Goal: Find specific page/section: Find specific page/section

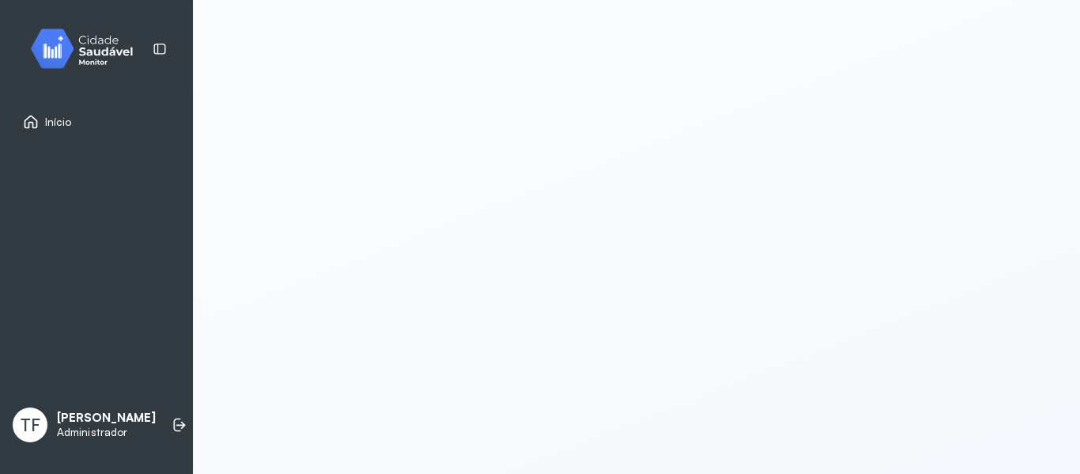
click at [112, 40] on img at bounding box center [88, 48] width 142 height 47
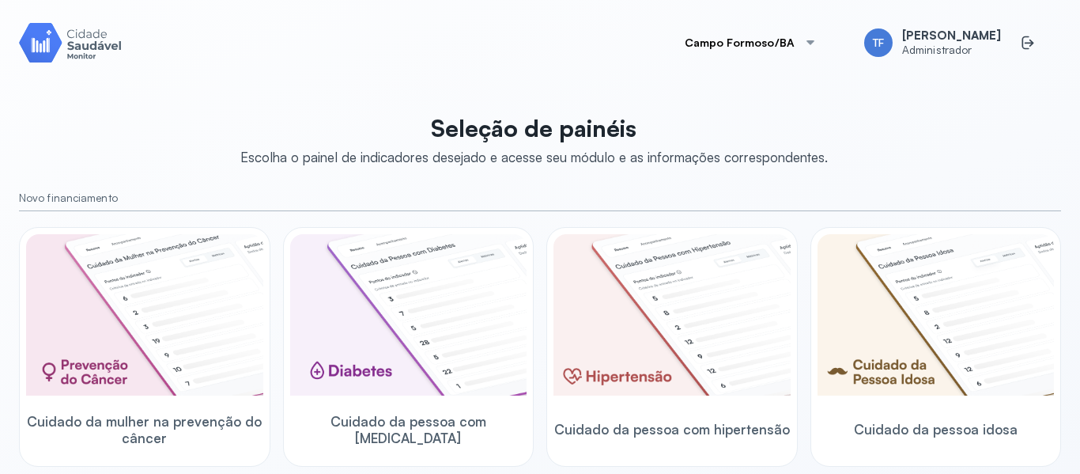
click at [801, 44] on button "Campo Formoso/BA" at bounding box center [751, 43] width 170 height 32
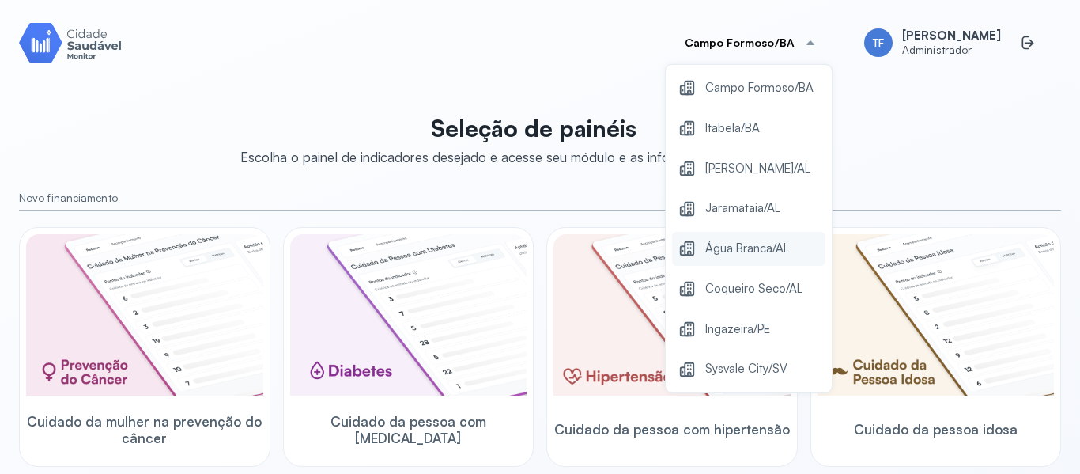
click at [770, 241] on span "Água Branca/AL" at bounding box center [747, 248] width 84 height 21
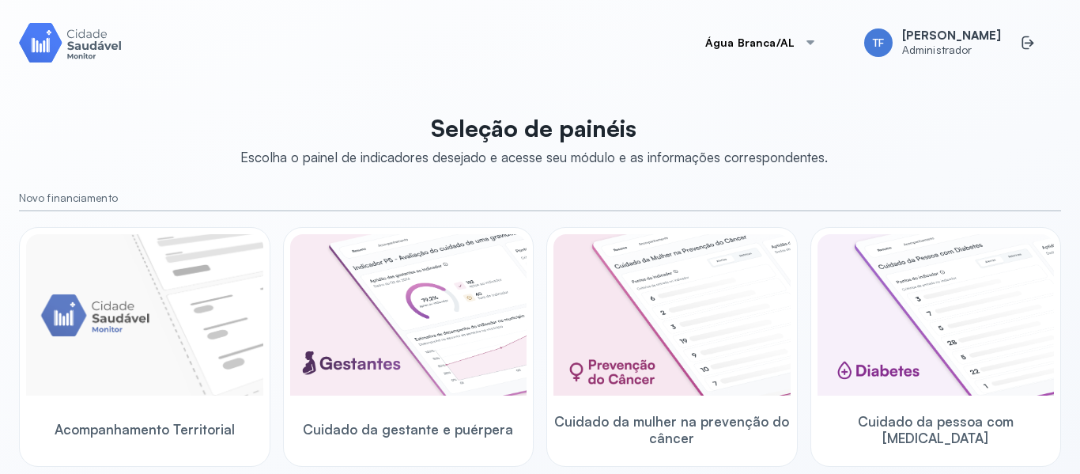
scroll to position [12, 0]
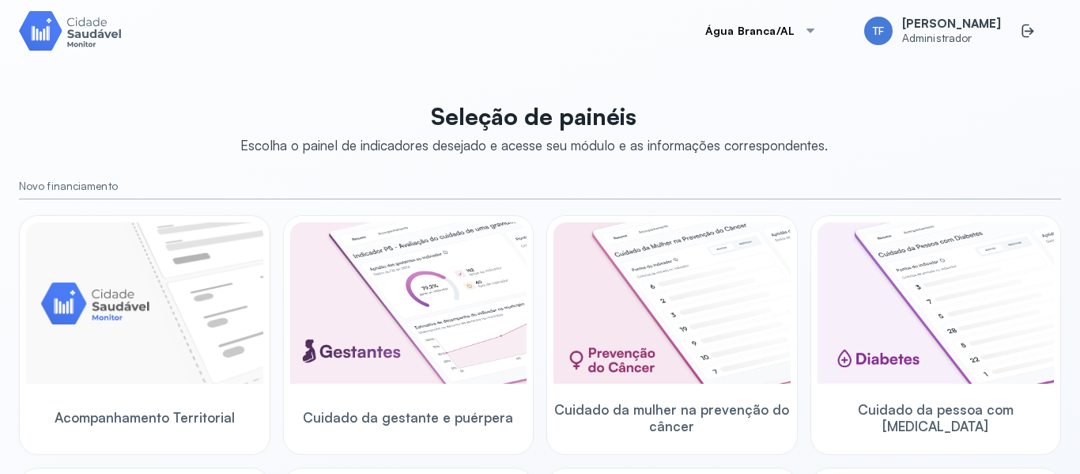
click at [210, 278] on img at bounding box center [144, 302] width 237 height 161
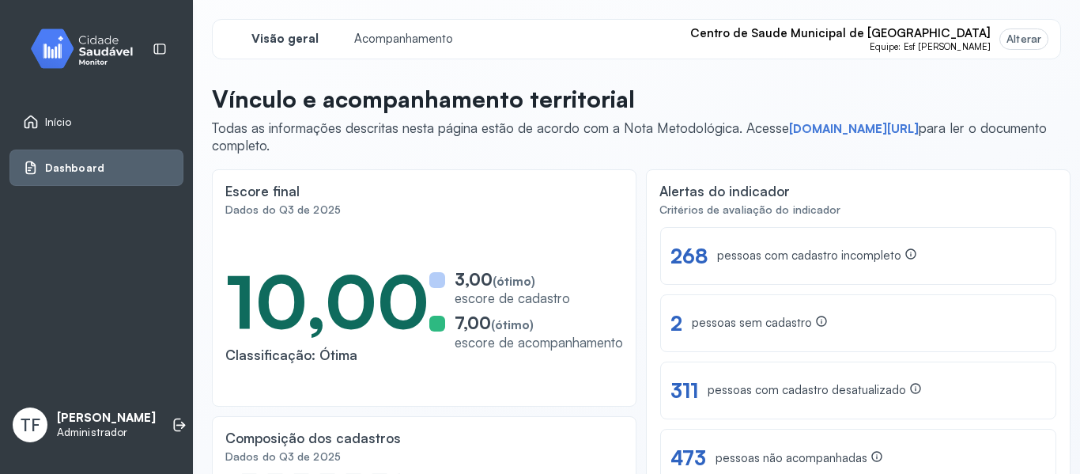
click at [958, 39] on span "Centro de Saude Municipal de [GEOGRAPHIC_DATA]" at bounding box center [840, 33] width 300 height 15
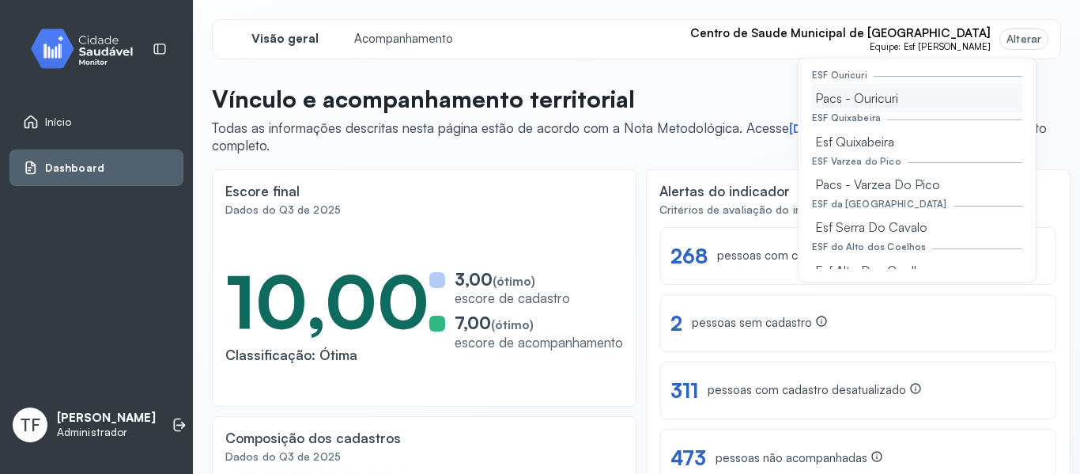
scroll to position [234, 0]
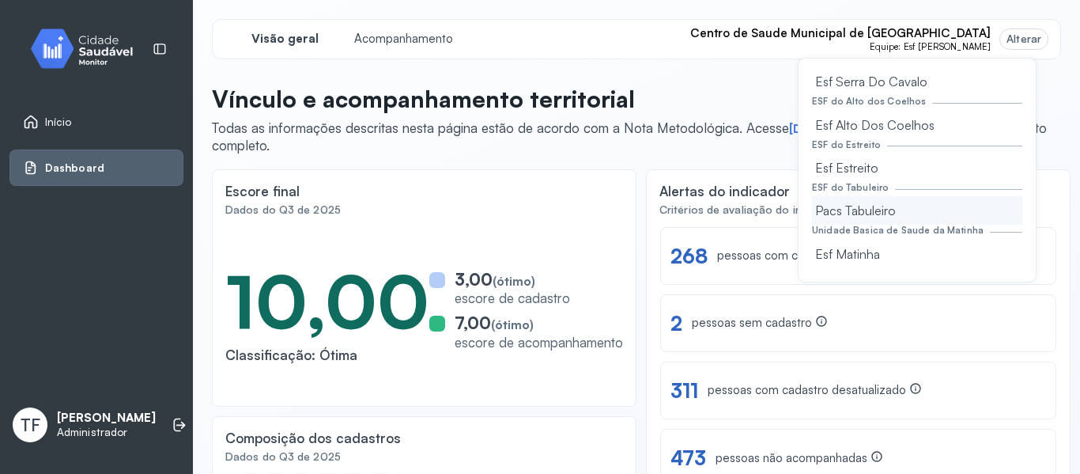
click at [887, 210] on div "Pacs Tabuleiro" at bounding box center [917, 210] width 210 height 28
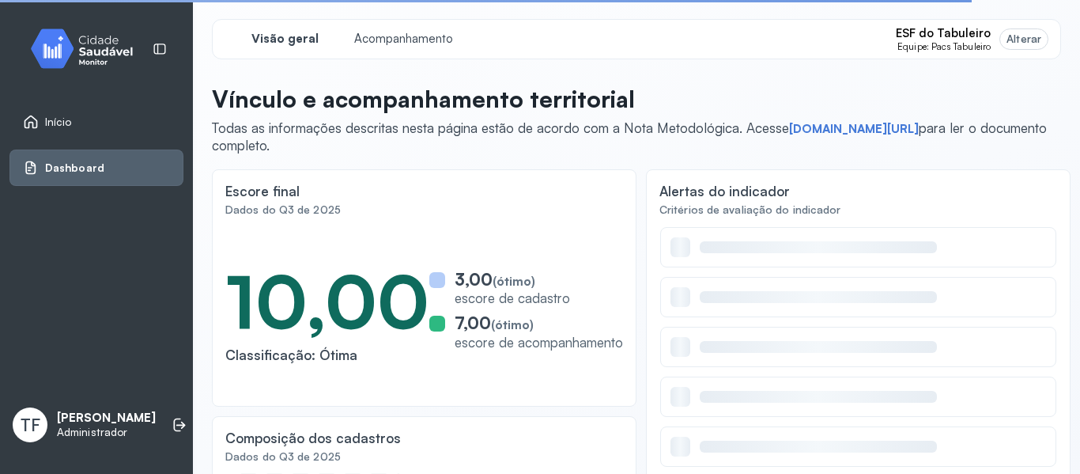
click at [978, 42] on span "Equipe: Pacs Tabuleiro" at bounding box center [943, 46] width 93 height 11
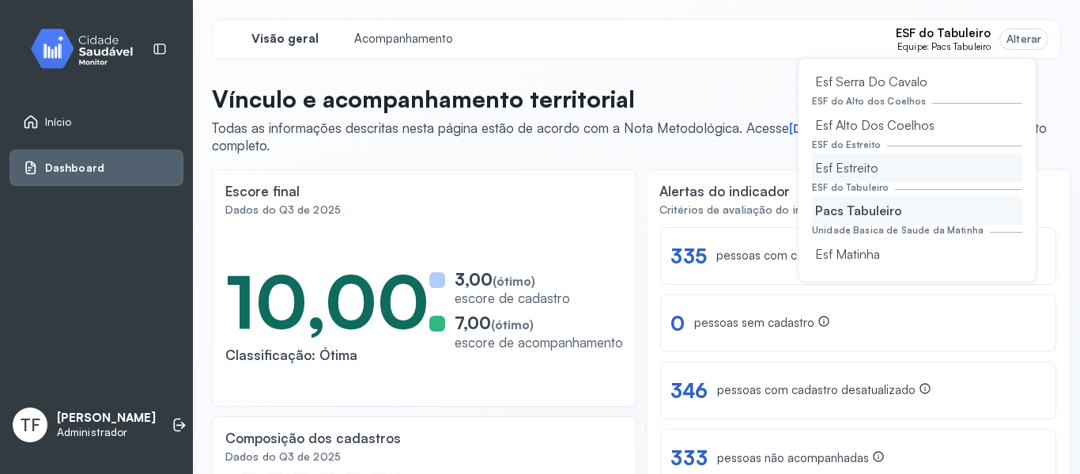
click at [906, 162] on div "Esf Estreito" at bounding box center [917, 167] width 210 height 28
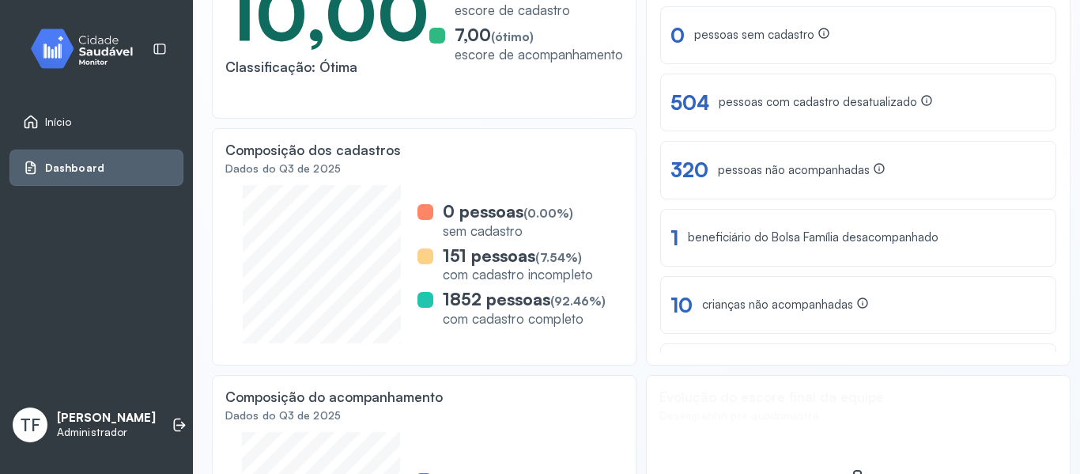
scroll to position [0, 0]
